Goal: Task Accomplishment & Management: Manage account settings

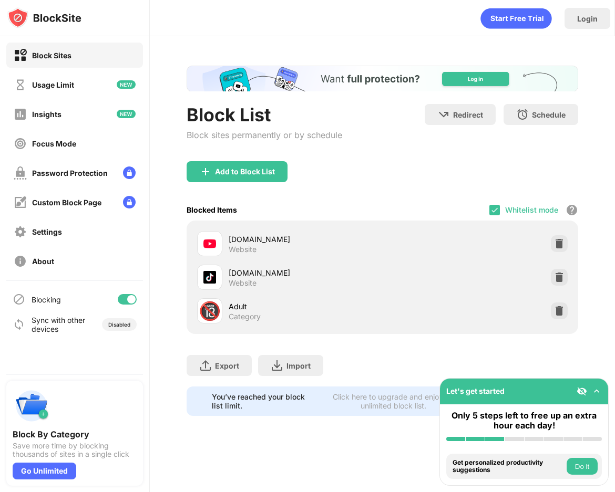
click at [398, 367] on div "Export Export Files (for websites items only) Import Import Files (for websites…" at bounding box center [382, 360] width 391 height 53
click at [511, 359] on div "Export Export Files (for websites items only) Import Import Files (for websites…" at bounding box center [382, 360] width 391 height 53
click at [491, 210] on img at bounding box center [494, 210] width 8 height 8
click at [375, 190] on div "Add to Block List" at bounding box center [382, 180] width 391 height 38
